Goal: Find specific page/section

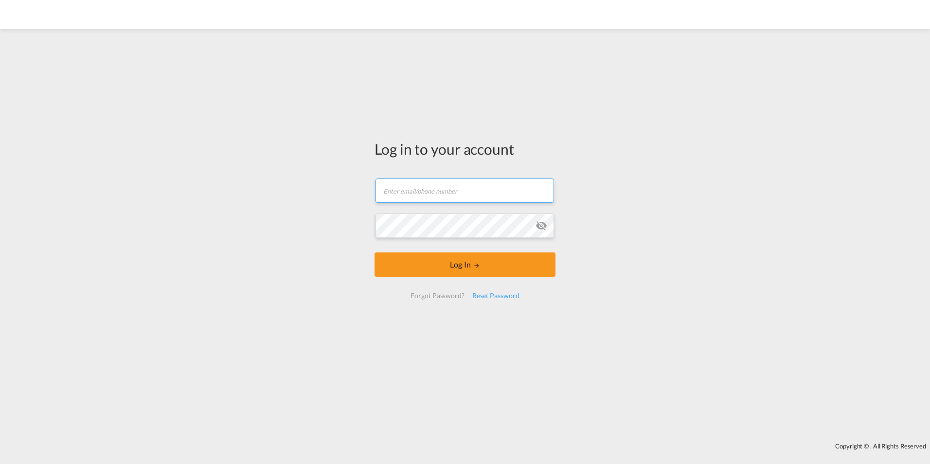
click at [435, 197] on input "text" at bounding box center [464, 190] width 178 height 24
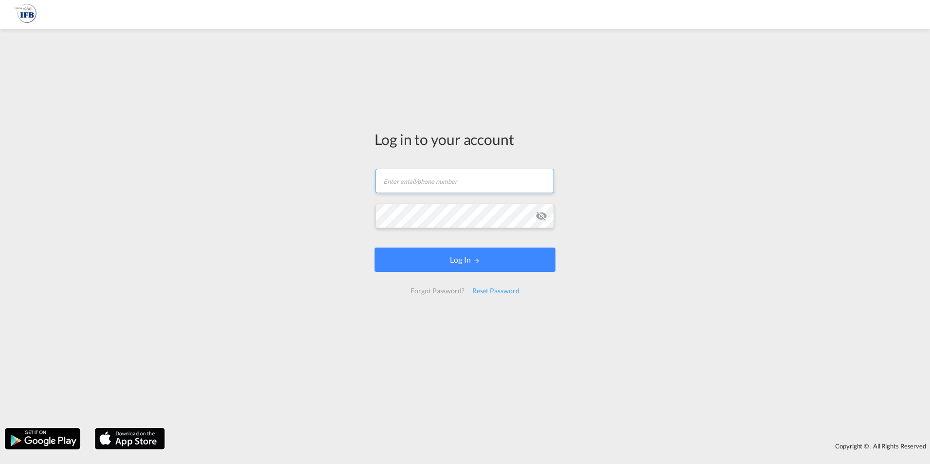
type input "[EMAIL_ADDRESS][PERSON_NAME][DOMAIN_NAME]"
click at [405, 213] on form "[EMAIL_ADDRESS][PERSON_NAME][DOMAIN_NAME] Password field is required Log In For…" at bounding box center [464, 231] width 181 height 144
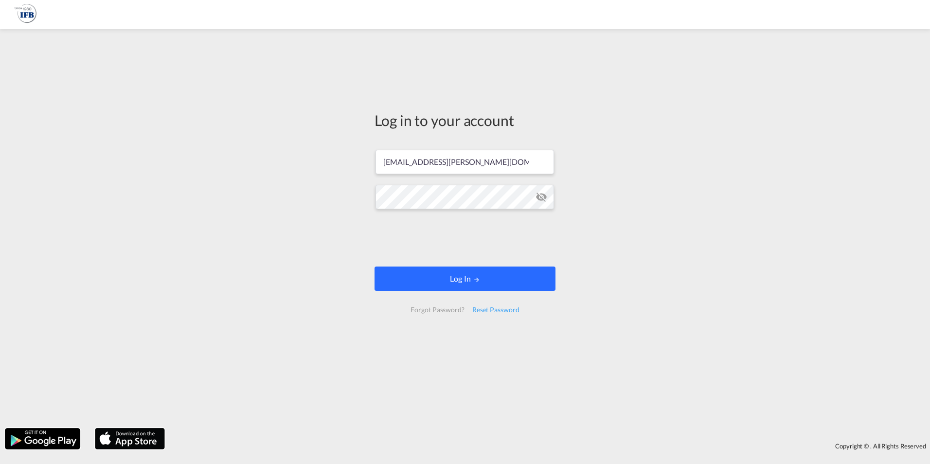
click at [465, 282] on button "Log In" at bounding box center [464, 278] width 181 height 24
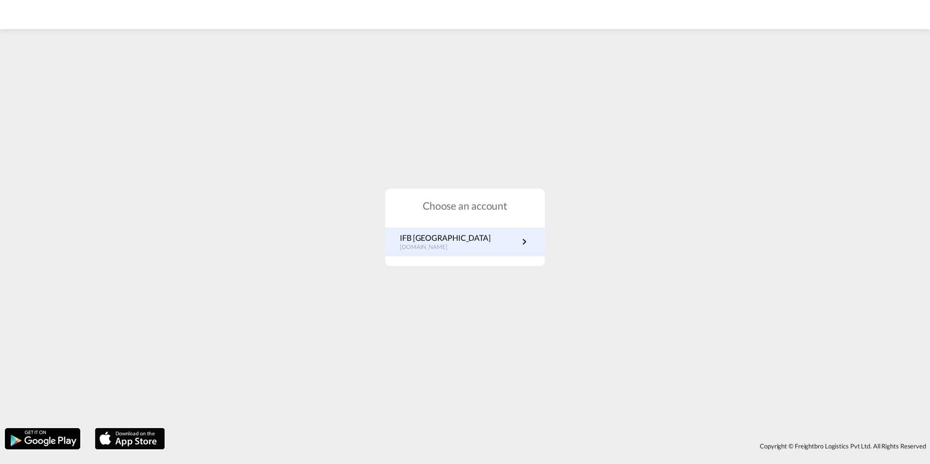
click at [438, 245] on p "[DOMAIN_NAME]" at bounding box center [445, 247] width 91 height 8
